Goal: Task Accomplishment & Management: Manage account settings

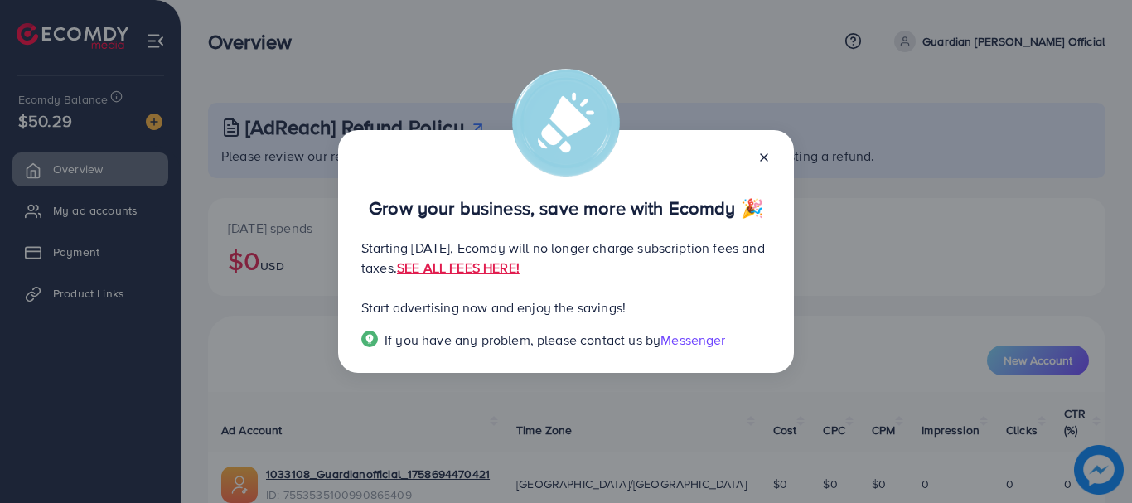
click at [769, 155] on icon at bounding box center [764, 157] width 13 height 13
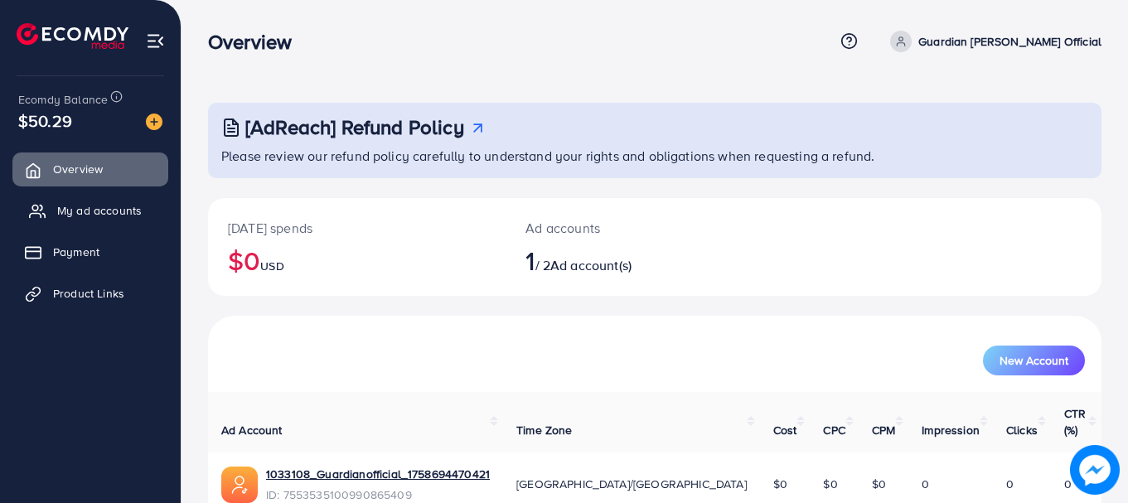
click at [104, 209] on span "My ad accounts" at bounding box center [99, 210] width 85 height 17
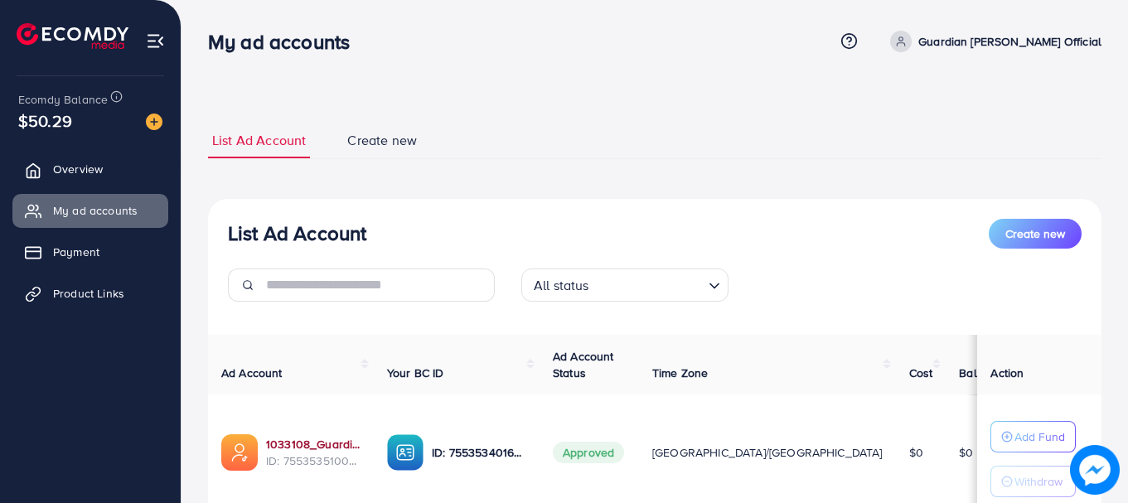
scroll to position [128, 0]
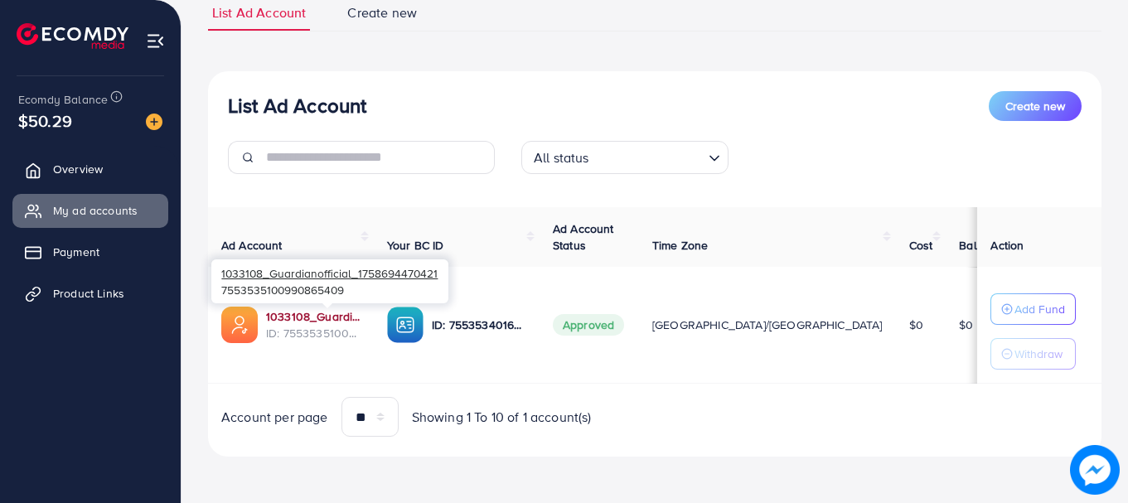
click at [350, 322] on link "1033108_Guardianofficial_1758694470421" at bounding box center [313, 316] width 94 height 17
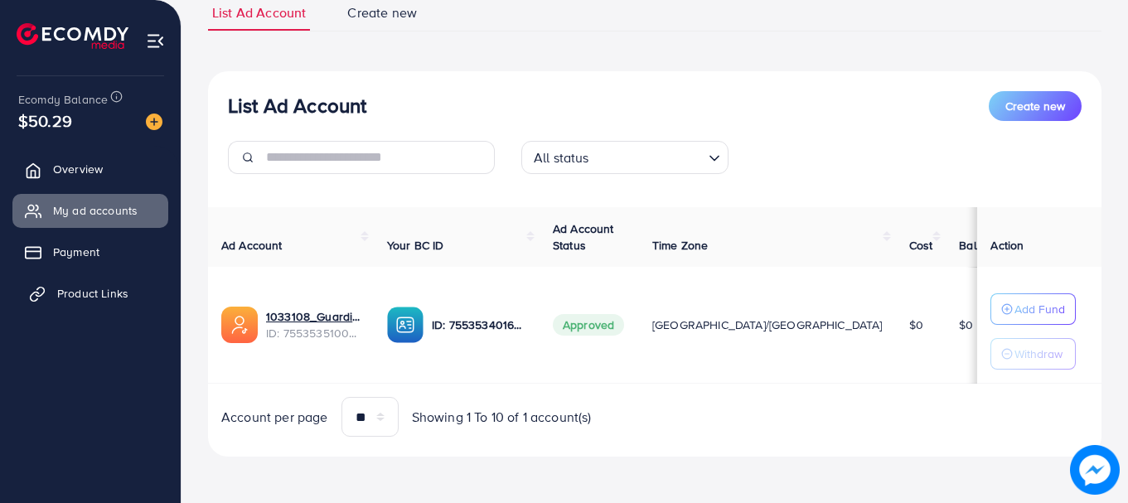
click at [133, 300] on link "Product Links" at bounding box center [90, 293] width 156 height 33
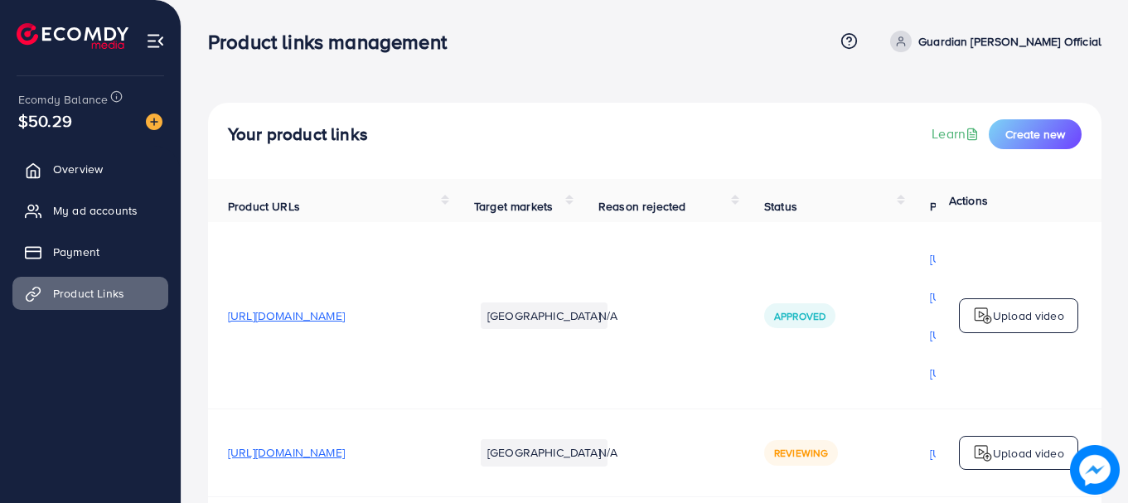
scroll to position [166, 0]
